Goal: Use online tool/utility: Utilize a website feature to perform a specific function

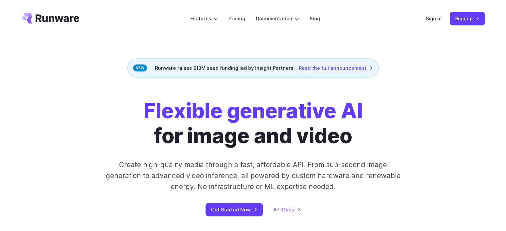
scroll to position [60, 0]
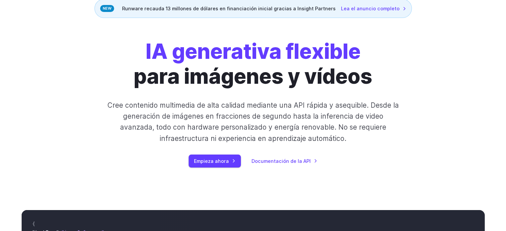
drag, startPoint x: 231, startPoint y: 151, endPoint x: 223, endPoint y: 169, distance: 19.1
click at [231, 151] on div "IA generativa flexible para imágenes y vídeos Cree contenido multimedia de alta…" at bounding box center [253, 103] width 371 height 128
click at [214, 163] on font "Empieza ahora" at bounding box center [211, 161] width 35 height 6
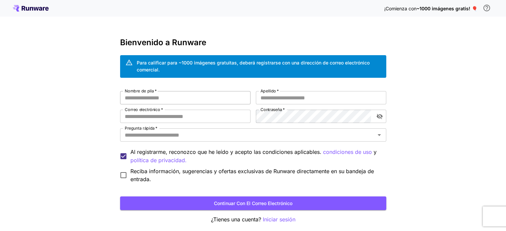
click at [220, 100] on input "Nombre de pila   *" at bounding box center [185, 97] width 130 height 13
type input "******"
click at [309, 97] on input "Apellido   *" at bounding box center [321, 97] width 130 height 13
type input "****"
click at [201, 121] on input "Correo electrónico   *" at bounding box center [185, 116] width 130 height 13
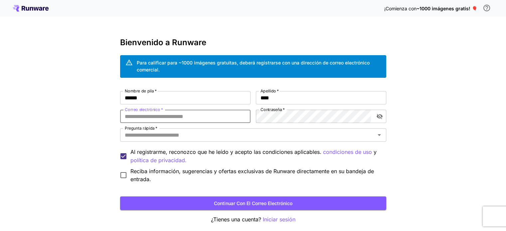
paste input "**********"
type input "**********"
click at [153, 103] on div "**********" at bounding box center [253, 137] width 266 height 92
click at [86, 147] on div "**********" at bounding box center [253, 130] width 506 height 260
click at [151, 134] on input "Pregunta rápida   *" at bounding box center [247, 134] width 251 height 9
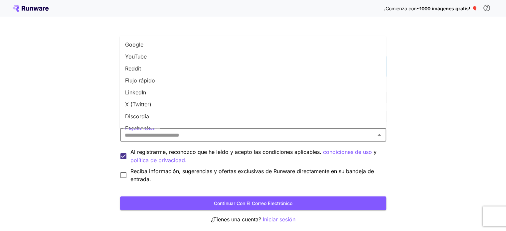
click at [134, 68] on font "Reddit" at bounding box center [133, 68] width 16 height 7
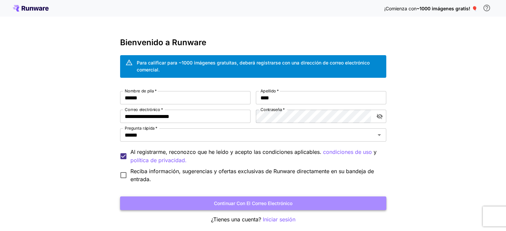
click at [268, 203] on font "Continuar con el correo electrónico" at bounding box center [253, 204] width 79 height 6
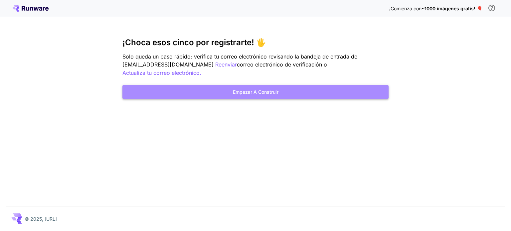
click at [249, 89] on font "Empezar a construir" at bounding box center [256, 92] width 46 height 6
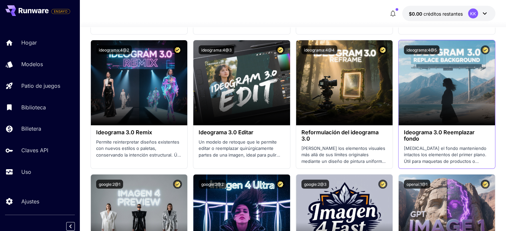
scroll to position [1298, 0]
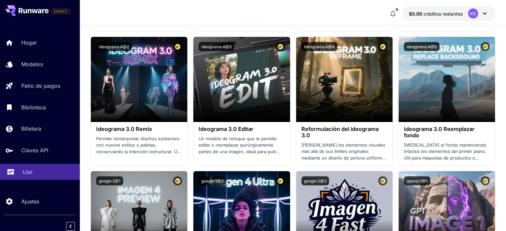
click at [18, 176] on link "Uso" at bounding box center [40, 172] width 80 height 16
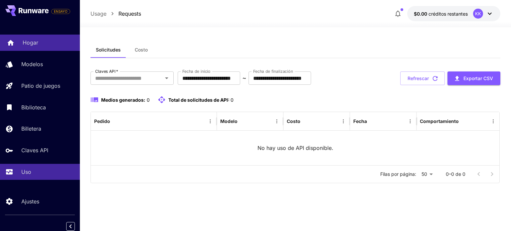
click at [32, 45] on font "Hogar" at bounding box center [31, 42] width 16 height 7
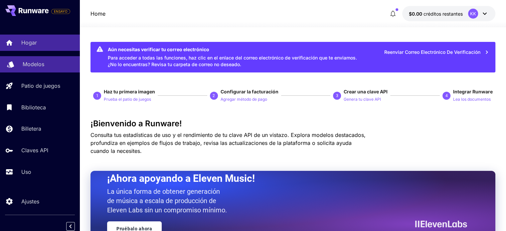
click at [35, 65] on font "Modelos" at bounding box center [34, 64] width 22 height 7
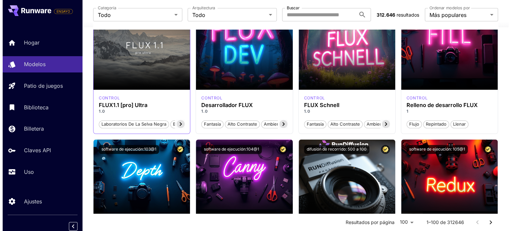
scroll to position [499, 0]
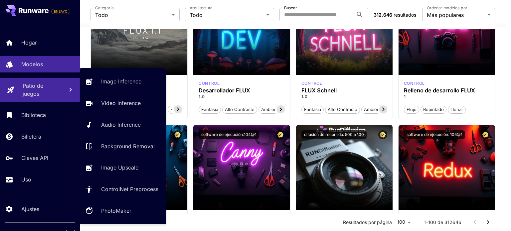
click at [39, 85] on font "Patio de juegos" at bounding box center [33, 90] width 21 height 15
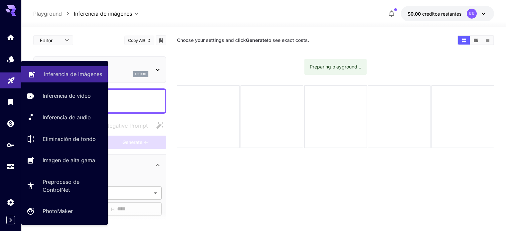
type input "**********"
click at [87, 74] on p "Inferencia de imágenes" at bounding box center [73, 74] width 58 height 8
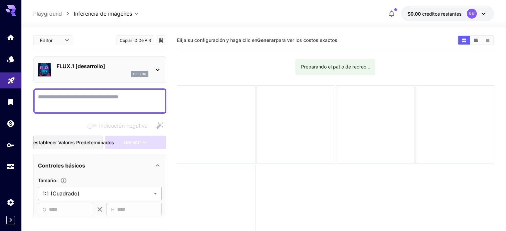
click at [160, 68] on icon at bounding box center [158, 70] width 8 height 8
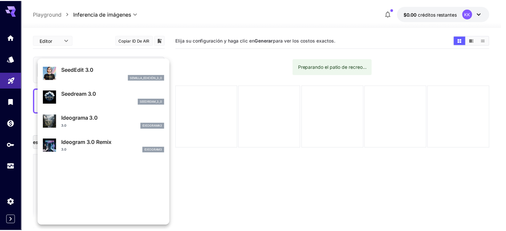
scroll to position [167, 0]
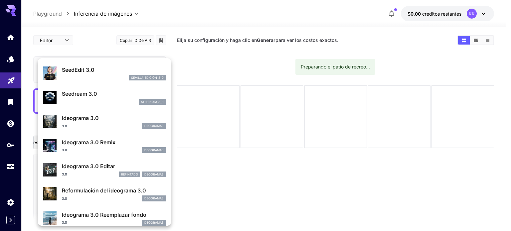
click at [79, 73] on p "SeedEdit 3.0" at bounding box center [114, 70] width 104 height 8
type input "***"
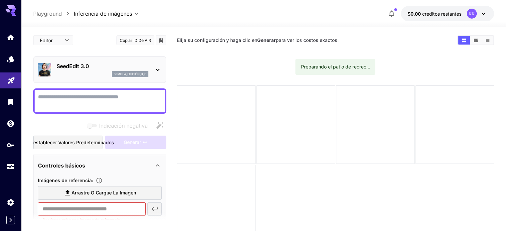
click at [133, 98] on textarea "Indicación negativa" at bounding box center [100, 101] width 124 height 16
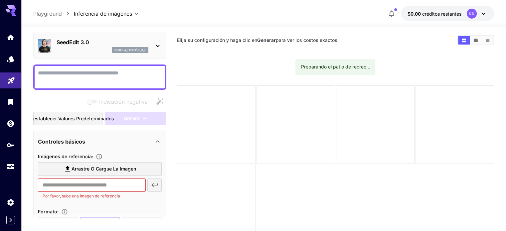
scroll to position [67, 0]
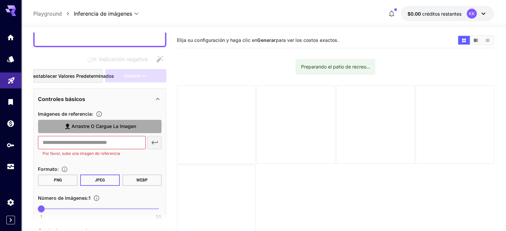
click at [74, 123] on font "Arrastre o cargue la imagen" at bounding box center [104, 126] width 65 height 6
click at [0, 0] on input "Arrastre o cargue la imagen" at bounding box center [0, 0] width 0 height 0
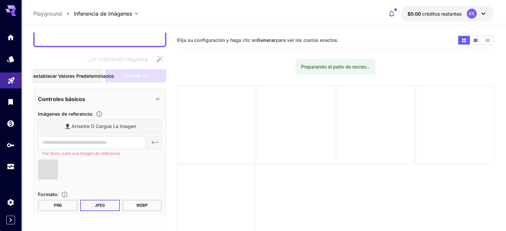
type input "**********"
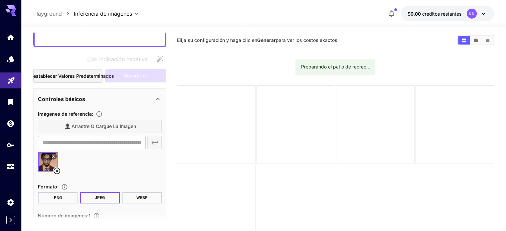
click at [110, 199] on button "JPEG" at bounding box center [100, 197] width 40 height 11
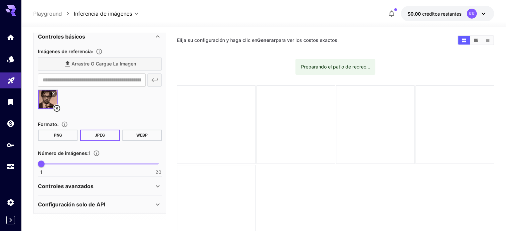
scroll to position [33, 0]
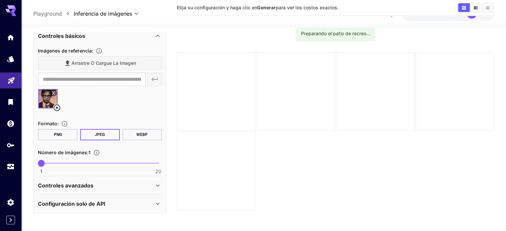
click at [106, 202] on div "Configuración solo de API" at bounding box center [96, 204] width 116 height 8
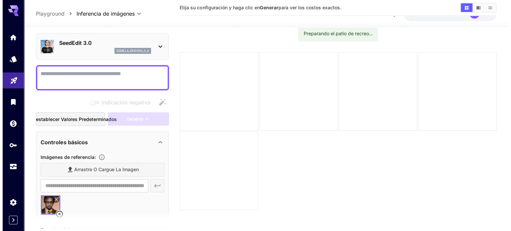
scroll to position [19, 0]
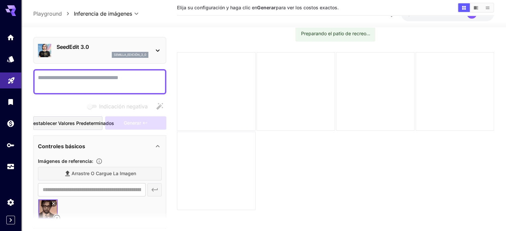
click at [156, 49] on icon at bounding box center [158, 51] width 8 height 8
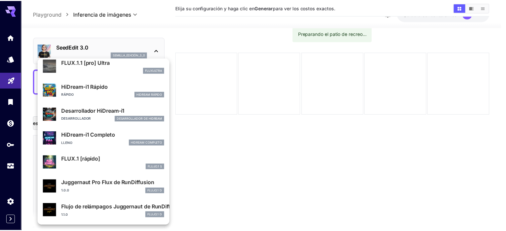
scroll to position [538, 0]
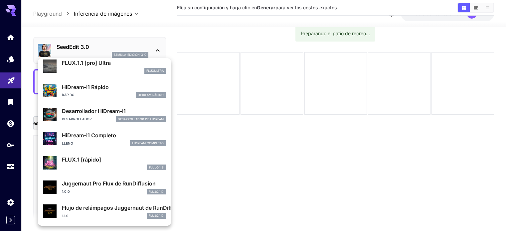
click at [131, 24] on div at bounding box center [255, 115] width 511 height 231
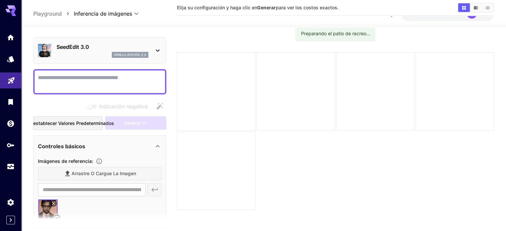
click at [79, 122] on font "Restablecer valores predeterminados" at bounding box center [72, 123] width 84 height 6
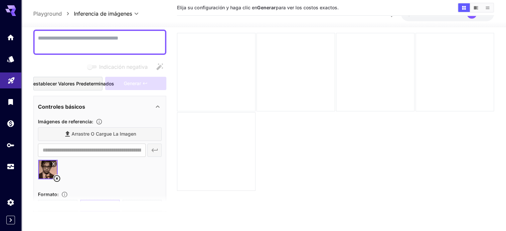
scroll to position [52, 0]
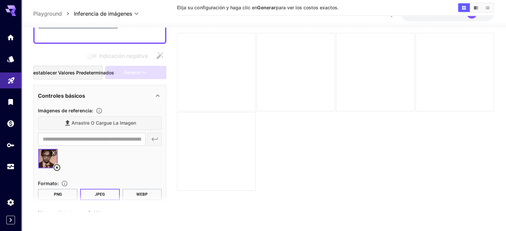
click at [95, 122] on div "Arrastre o cargue la imagen" at bounding box center [100, 123] width 124 height 14
click at [156, 137] on div "**********" at bounding box center [100, 139] width 124 height 13
click at [93, 171] on div at bounding box center [100, 161] width 124 height 25
click at [50, 155] on img at bounding box center [47, 158] width 19 height 19
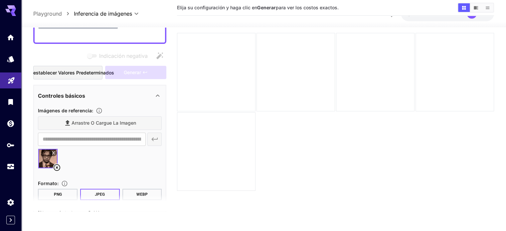
click at [50, 155] on img at bounding box center [47, 158] width 19 height 19
drag, startPoint x: 50, startPoint y: 155, endPoint x: 99, endPoint y: 168, distance: 50.1
click at [99, 168] on div at bounding box center [100, 161] width 124 height 25
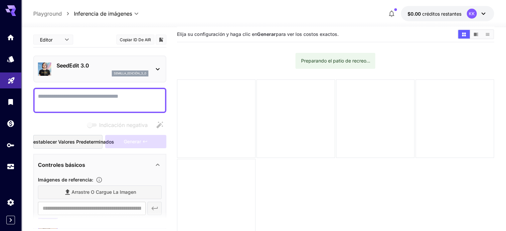
scroll to position [0, 0]
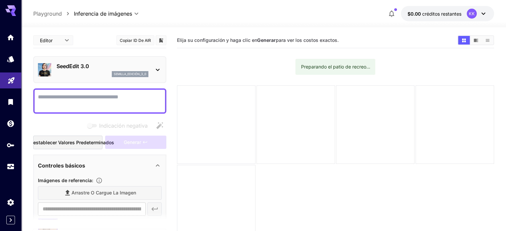
drag, startPoint x: 342, startPoint y: 69, endPoint x: 314, endPoint y: 77, distance: 28.9
click at [342, 69] on font "Preparando el patio de recreo..." at bounding box center [335, 67] width 69 height 6
click at [214, 114] on div at bounding box center [216, 125] width 79 height 79
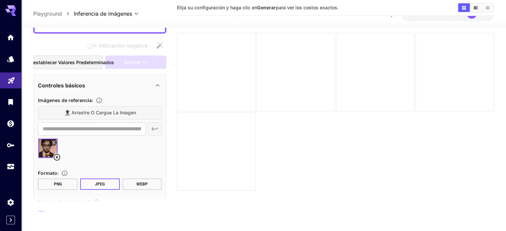
scroll to position [67, 0]
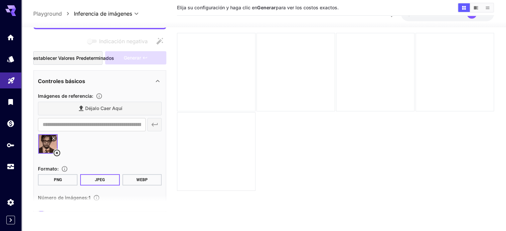
click at [56, 152] on icon at bounding box center [57, 153] width 8 height 8
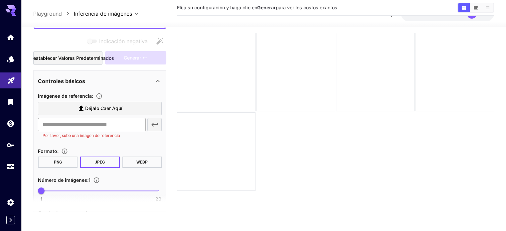
click at [106, 124] on input "text" at bounding box center [91, 124] width 107 height 13
click at [91, 108] on font "Déjalo caer aquí" at bounding box center [103, 108] width 37 height 6
click at [0, 0] on input "Déjalo caer aquí" at bounding box center [0, 0] width 0 height 0
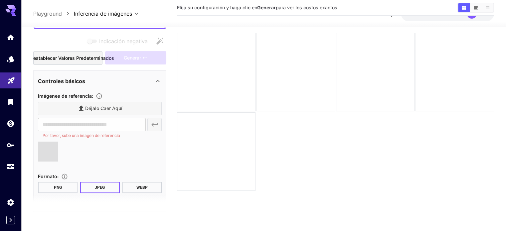
type input "**********"
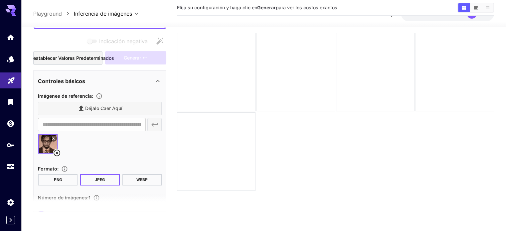
click at [43, 143] on img at bounding box center [47, 143] width 19 height 19
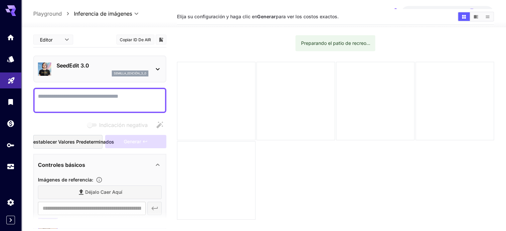
scroll to position [0, 0]
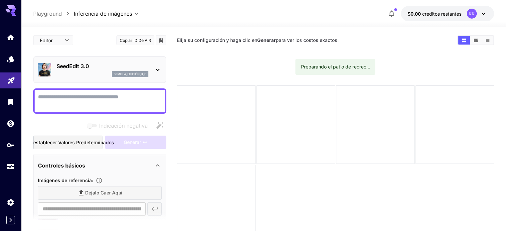
drag, startPoint x: 214, startPoint y: 41, endPoint x: 371, endPoint y: 34, distance: 156.6
click at [368, 34] on div "Elija su configuración y haga clic en Generar para ver los costos exactos." at bounding box center [335, 41] width 317 height 16
click at [378, 34] on div "Elija su configuración y haga clic en Generar para ver los costos exactos." at bounding box center [335, 41] width 317 height 16
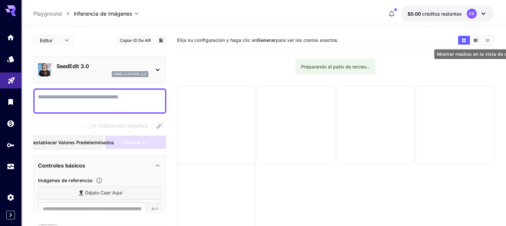
click at [463, 40] on icon "Mostrar medios en la vista de cuadrícula" at bounding box center [464, 40] width 5 height 5
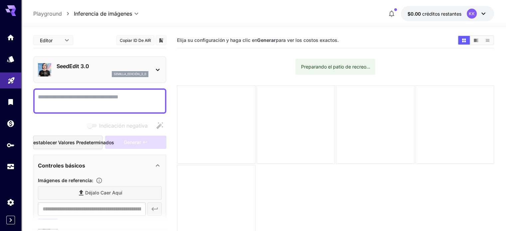
click at [485, 13] on icon at bounding box center [484, 14] width 8 height 8
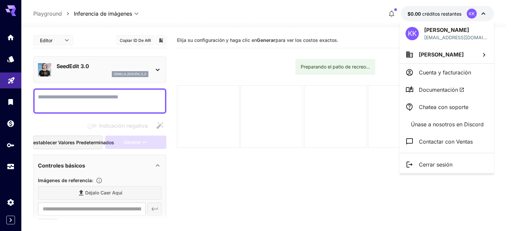
click at [484, 13] on div at bounding box center [255, 115] width 511 height 231
